Goal: Navigation & Orientation: Go to known website

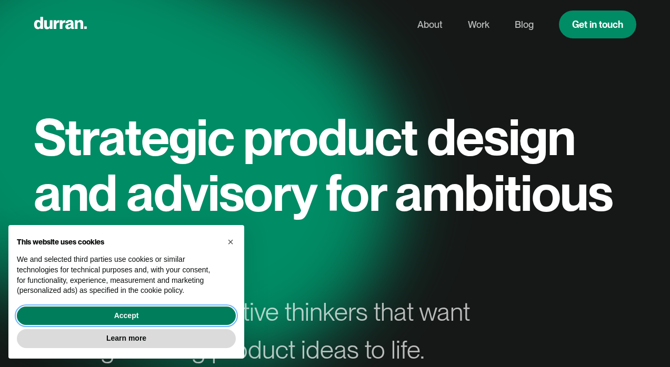
click at [176, 322] on button "Accept" at bounding box center [126, 316] width 219 height 19
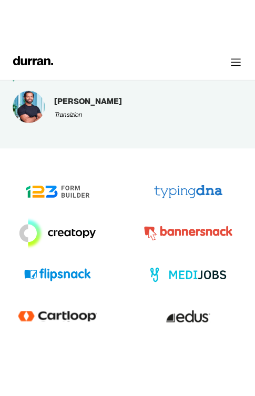
scroll to position [5208, 0]
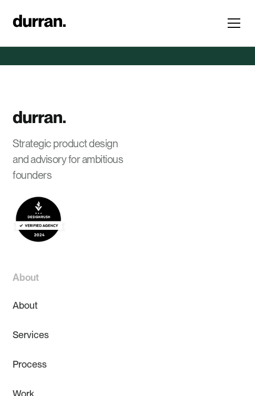
scroll to position [6388, 0]
